Goal: Task Accomplishment & Management: Manage account settings

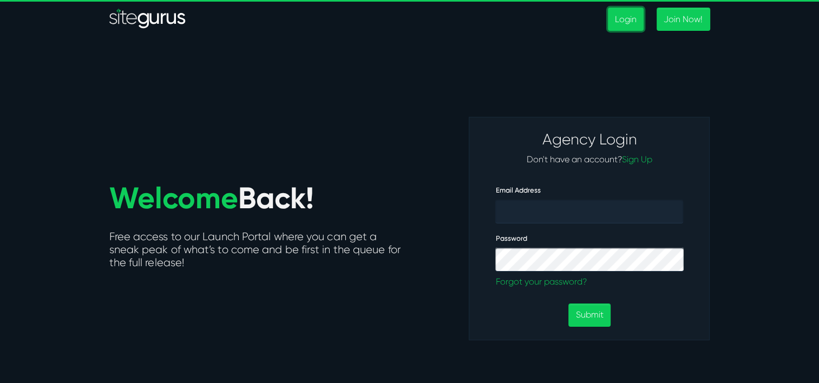
click at [626, 21] on link "Login" at bounding box center [626, 19] width 36 height 23
click at [570, 219] on input "Email Address" at bounding box center [589, 211] width 188 height 24
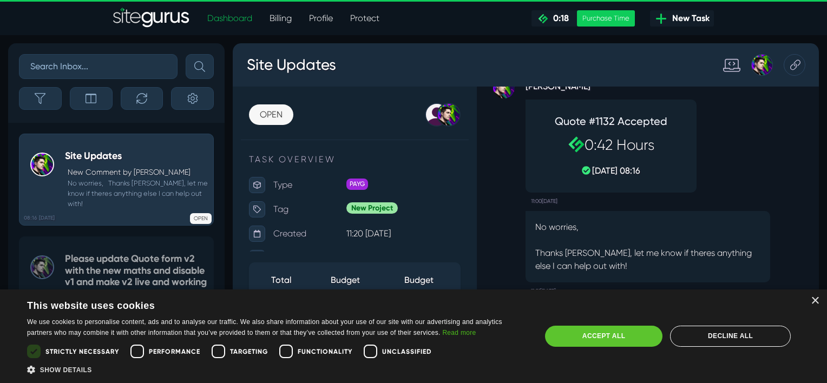
click at [606, 332] on div "Accept all" at bounding box center [603, 336] width 117 height 21
checkbox input "true"
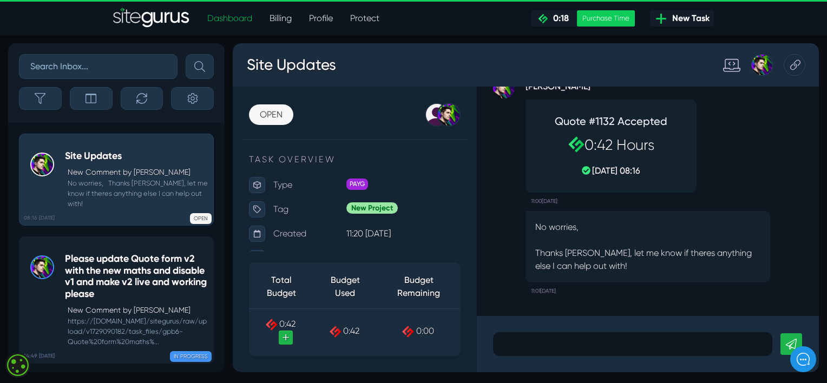
click at [138, 253] on h5 "Please update Quote form v2 with the new maths and disable v1 and make v2 live …" at bounding box center [136, 276] width 143 height 47
